Goal: Transaction & Acquisition: Purchase product/service

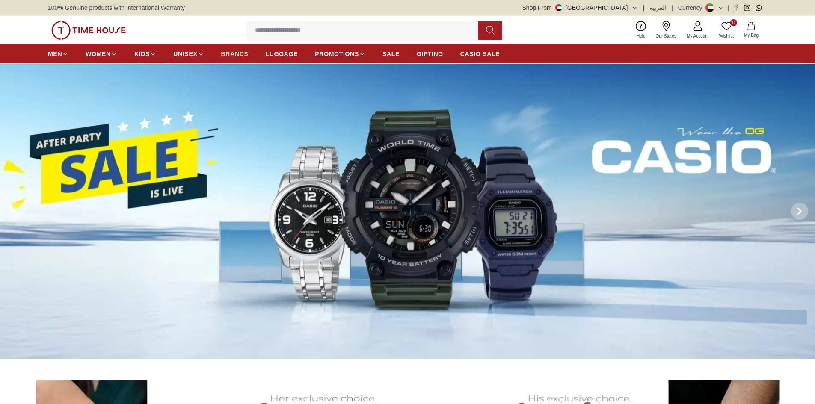
click at [234, 52] on span "BRANDS" at bounding box center [234, 54] width 27 height 9
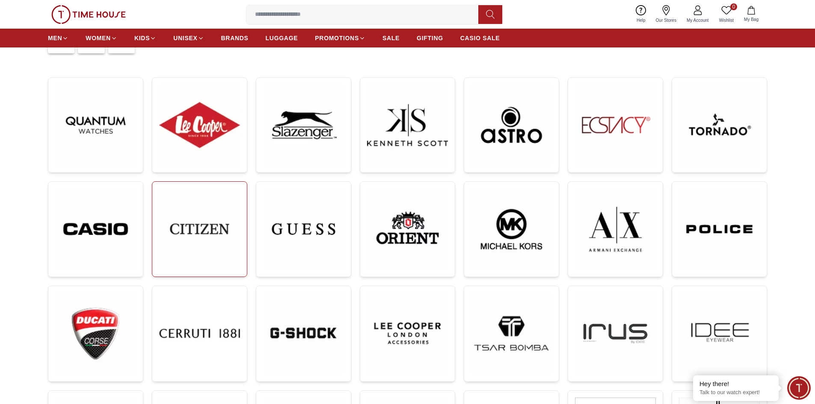
scroll to position [128, 0]
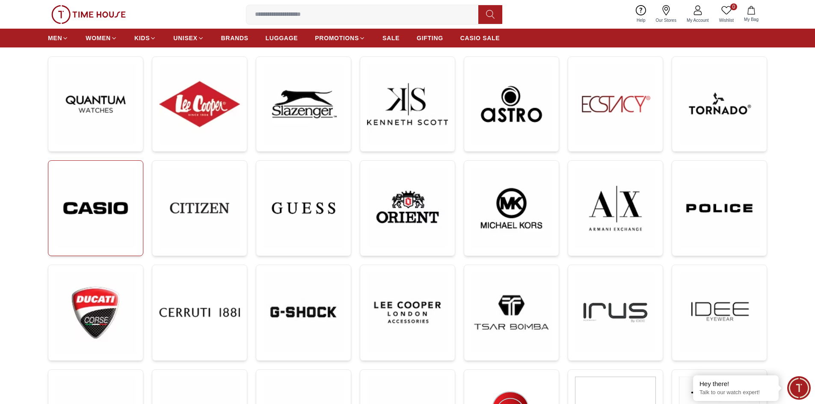
click at [129, 219] on img at bounding box center [95, 208] width 81 height 81
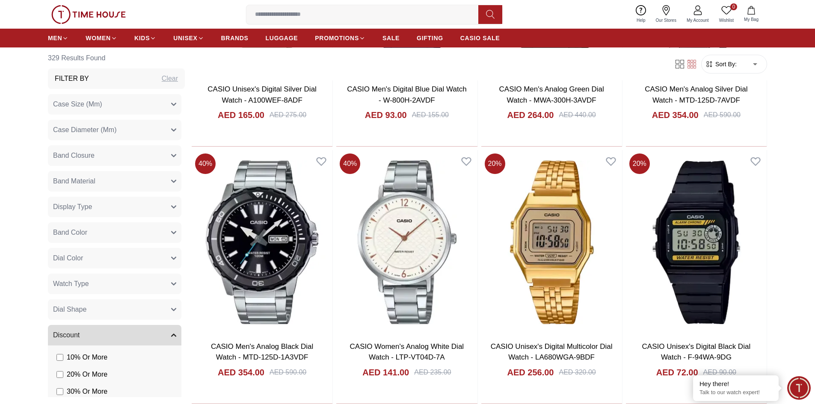
scroll to position [1155, 0]
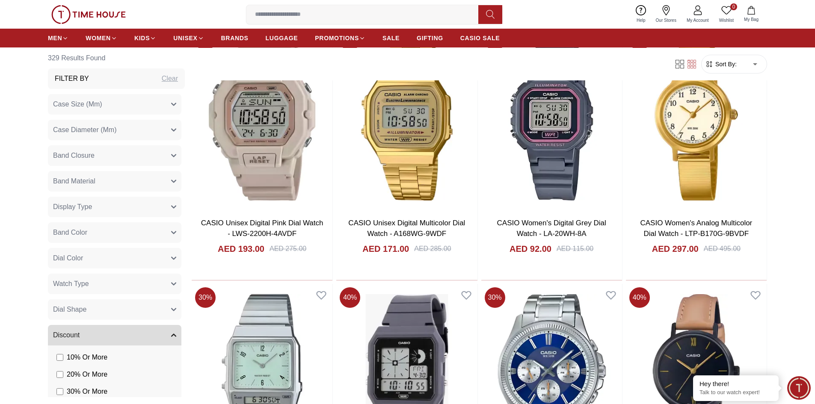
scroll to position [2652, 0]
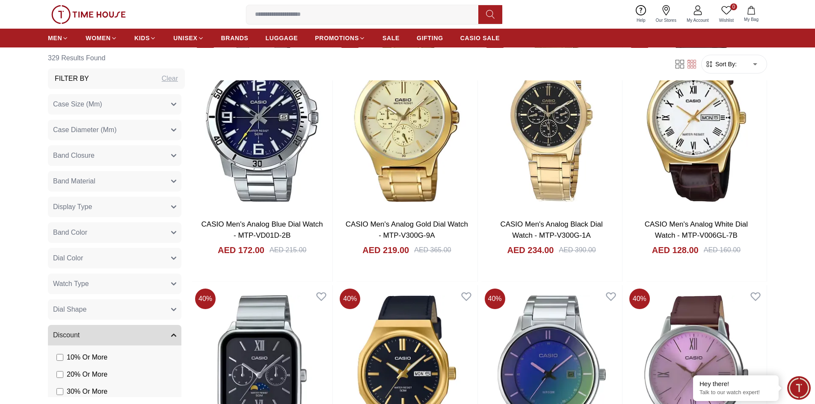
scroll to position [5253, 0]
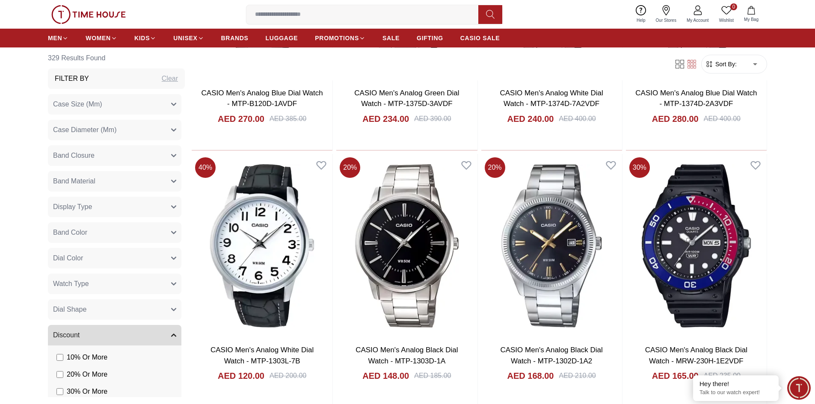
scroll to position [6536, 0]
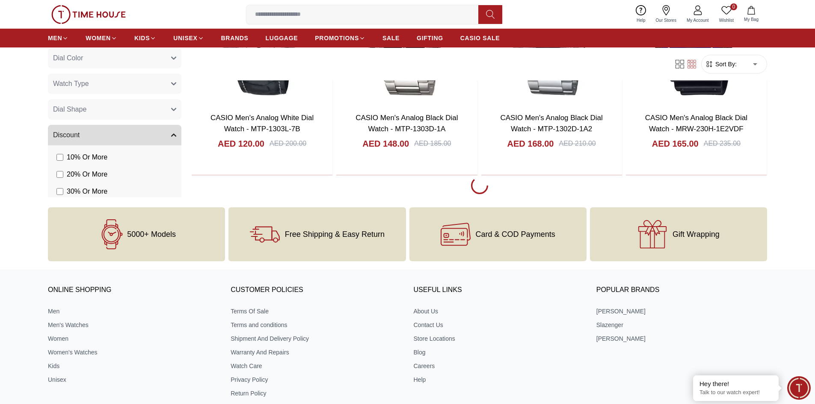
scroll to position [6664, 0]
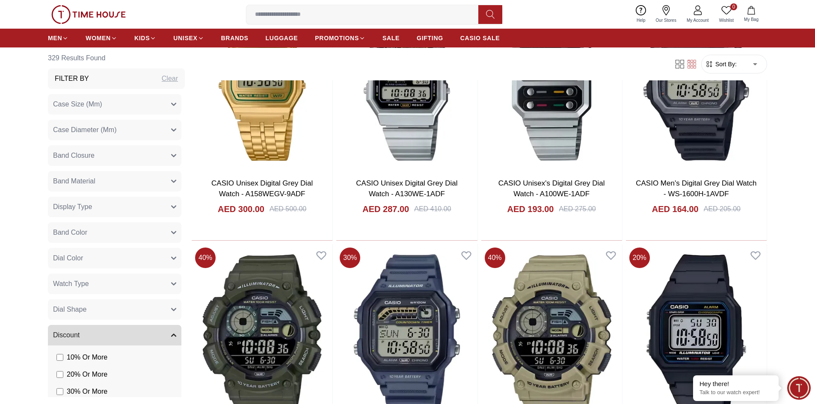
scroll to position [8674, 0]
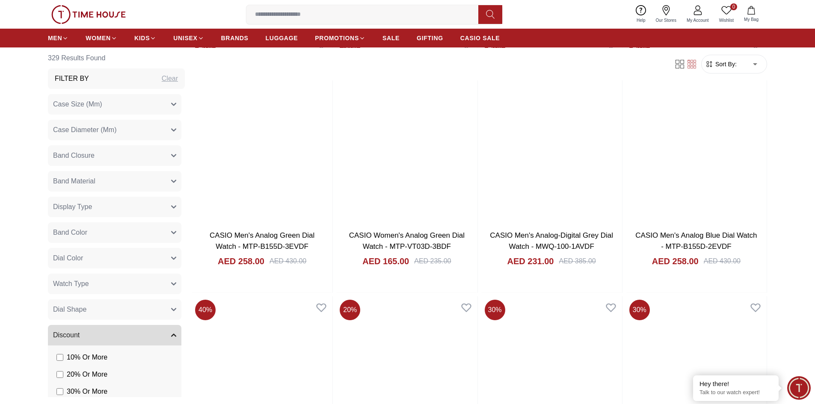
scroll to position [9915, 0]
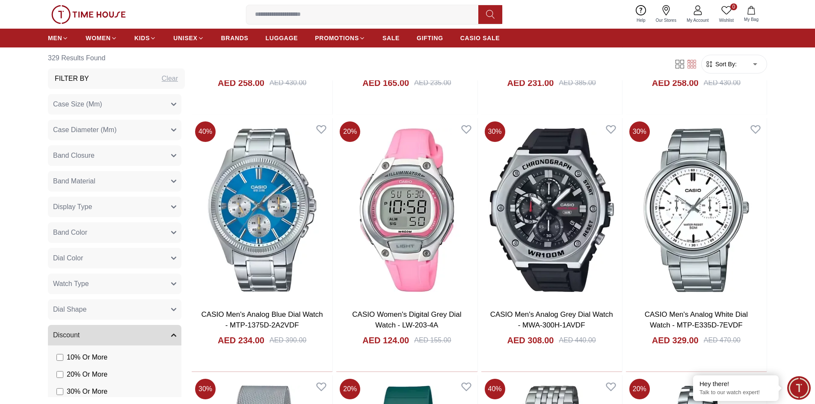
click at [292, 16] on input at bounding box center [365, 14] width 239 height 17
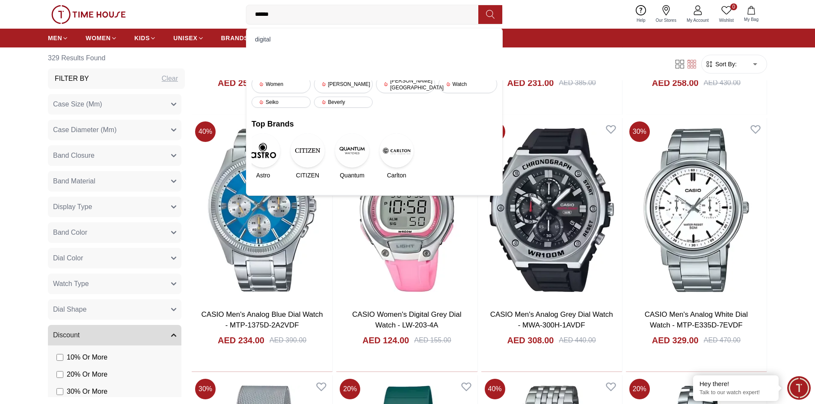
type input "*******"
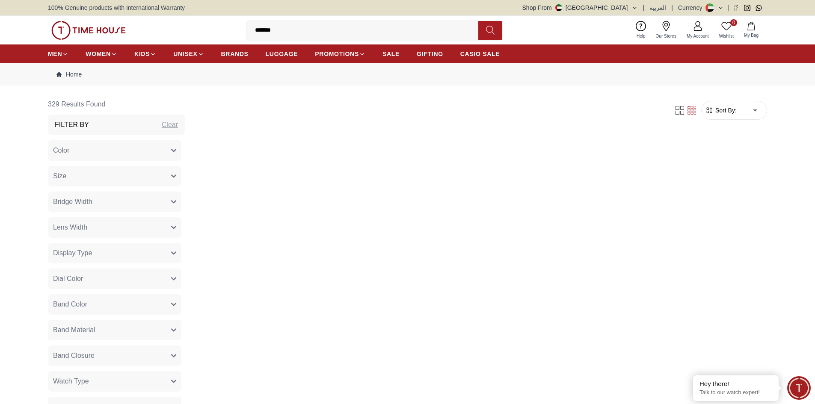
click at [295, 34] on input "*******" at bounding box center [365, 30] width 239 height 17
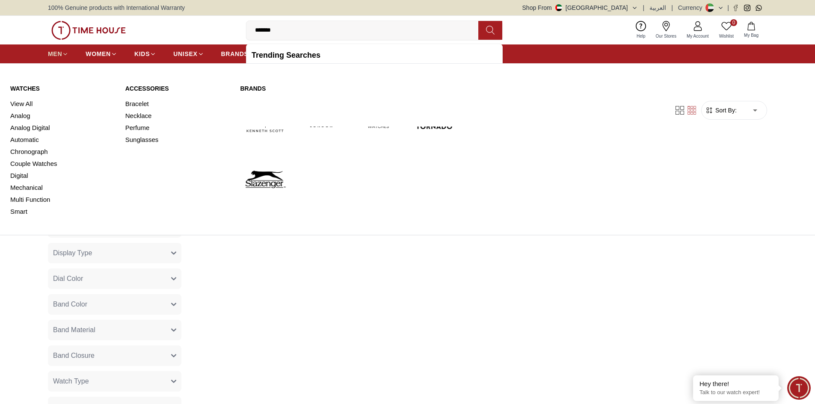
click at [54, 53] on span "MEN" at bounding box center [55, 54] width 14 height 9
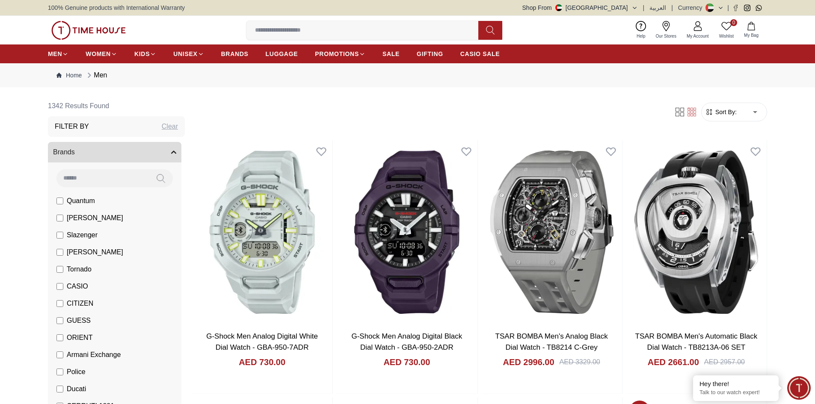
click at [72, 30] on img at bounding box center [88, 30] width 74 height 19
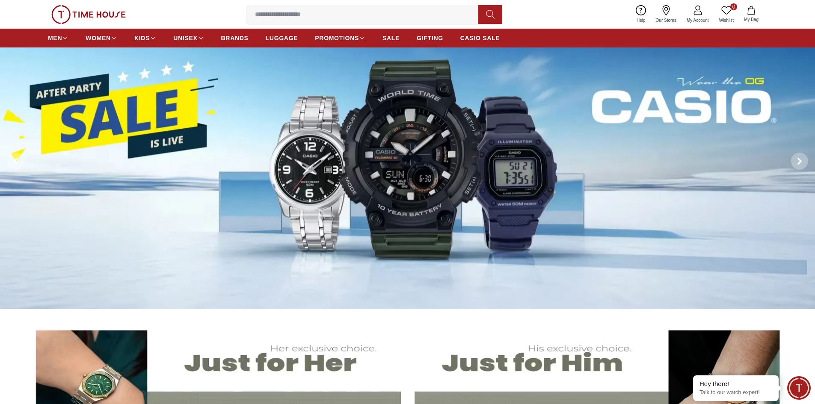
scroll to position [128, 0]
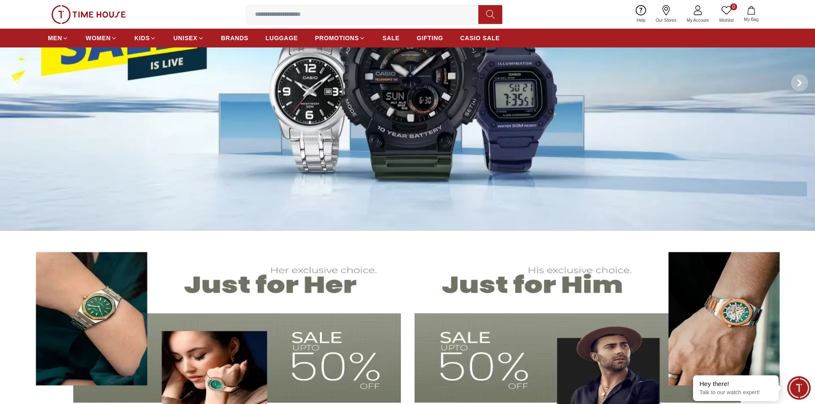
click at [461, 99] on img at bounding box center [407, 83] width 815 height 296
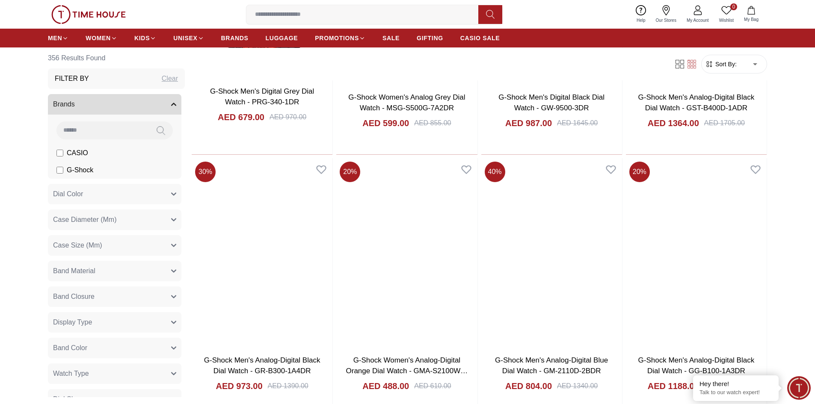
scroll to position [1155, 0]
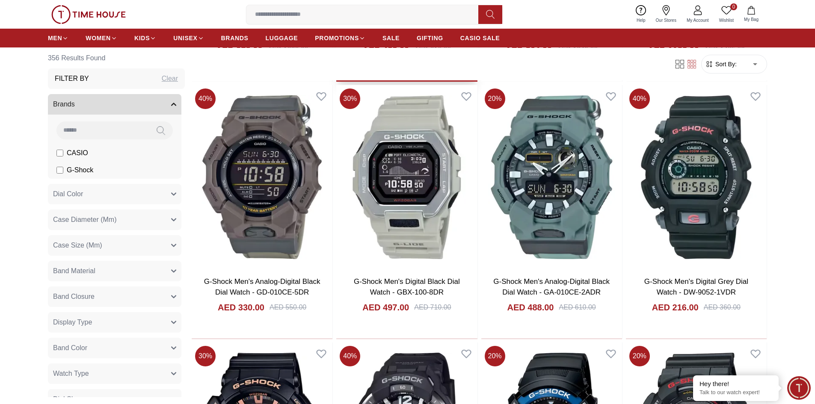
scroll to position [1454, 0]
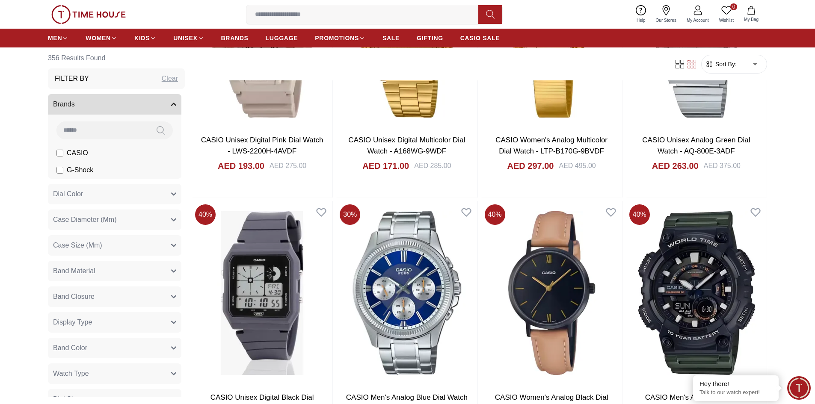
scroll to position [3079, 0]
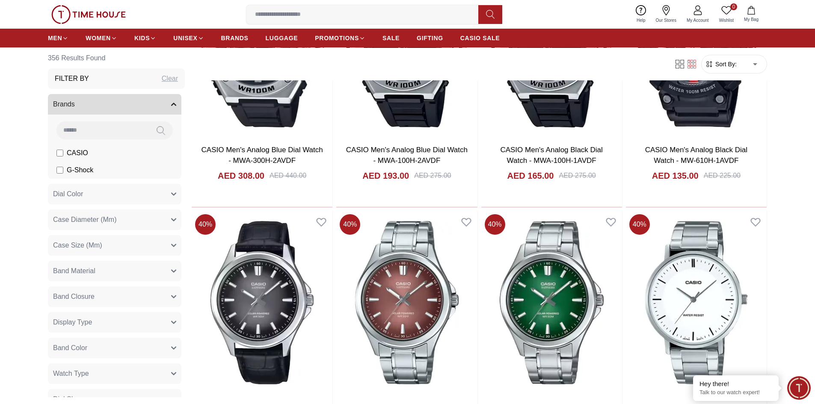
scroll to position [4961, 0]
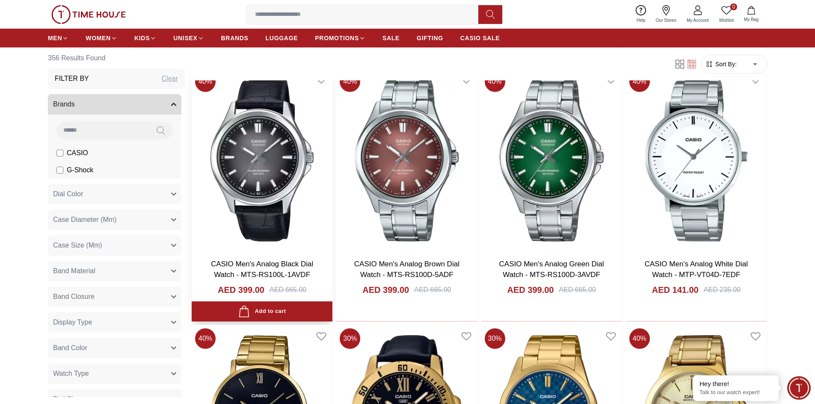
click at [271, 177] on img at bounding box center [262, 160] width 141 height 184
